Goal: Transaction & Acquisition: Book appointment/travel/reservation

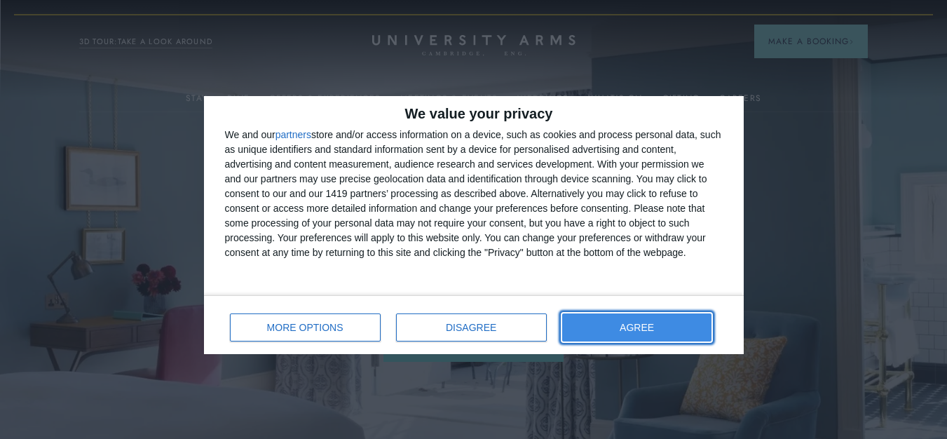
click at [659, 334] on button "AGREE" at bounding box center [637, 327] width 150 height 28
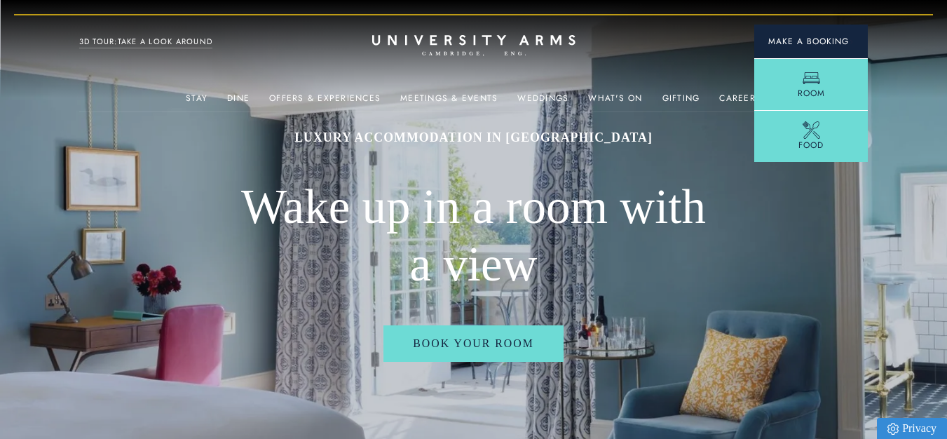
click at [821, 40] on span "Make a Booking" at bounding box center [810, 41] width 85 height 13
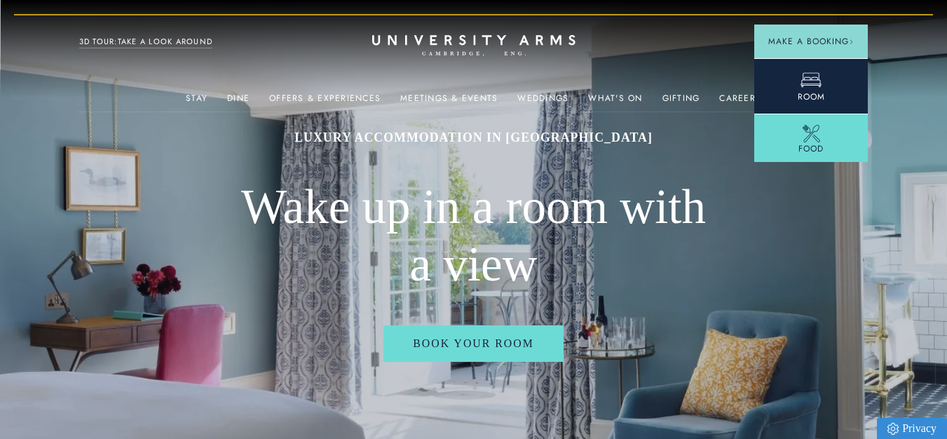
click at [821, 79] on link "Room" at bounding box center [811, 85] width 114 height 55
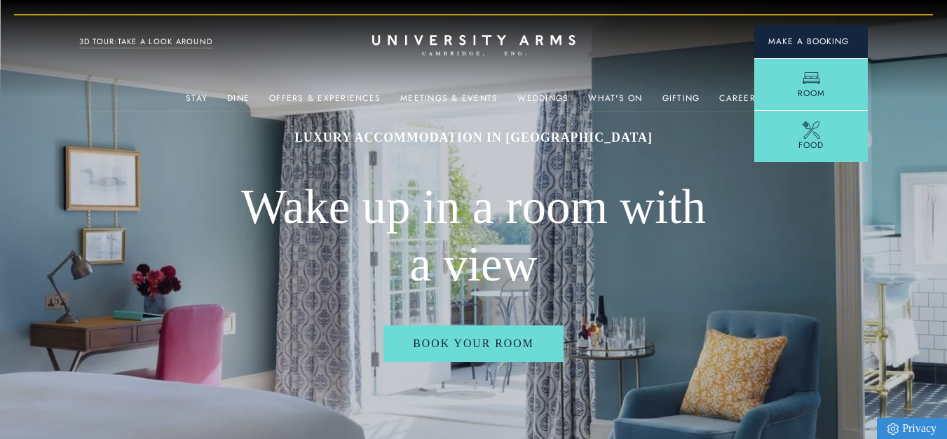
click at [824, 44] on span "Make a Booking" at bounding box center [810, 41] width 85 height 13
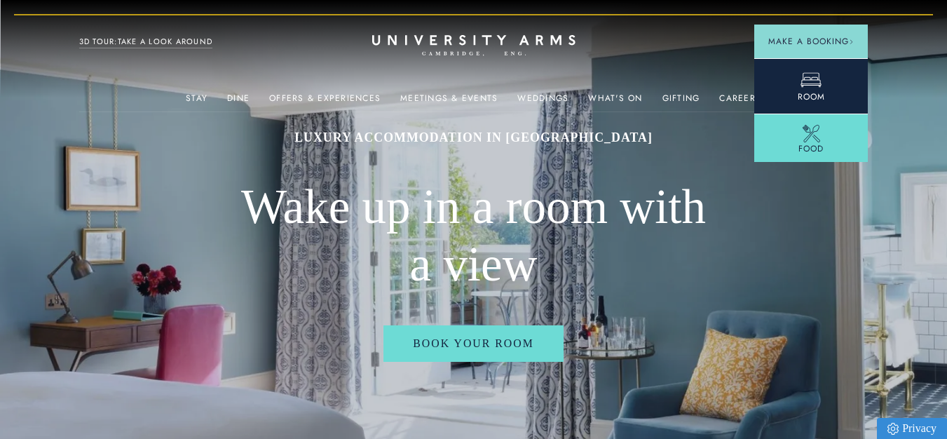
click at [821, 76] on link "Room" at bounding box center [811, 85] width 114 height 55
